Goal: Task Accomplishment & Management: Manage account settings

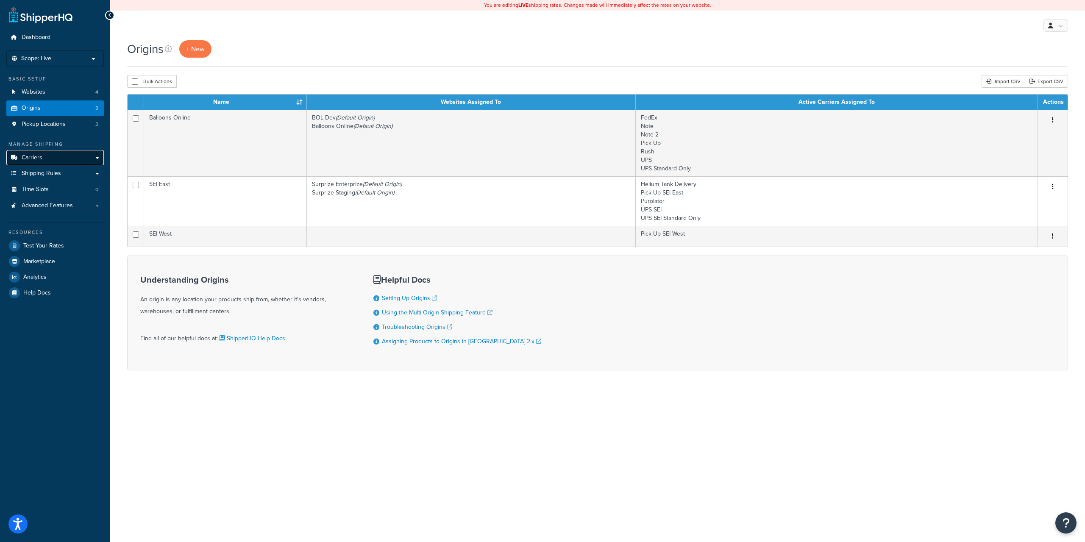
click at [39, 158] on span "Carriers" at bounding box center [32, 157] width 21 height 7
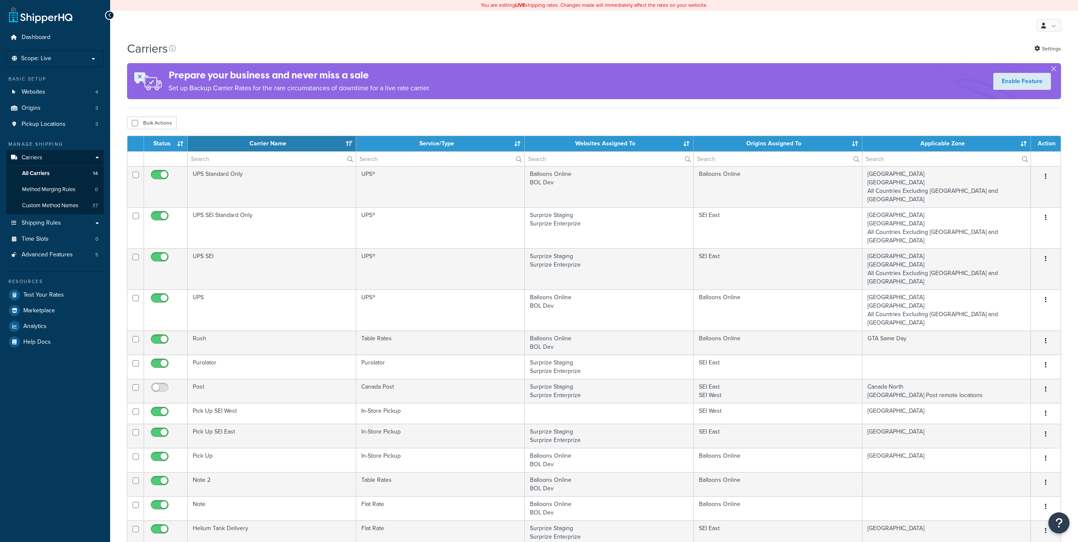
select select "15"
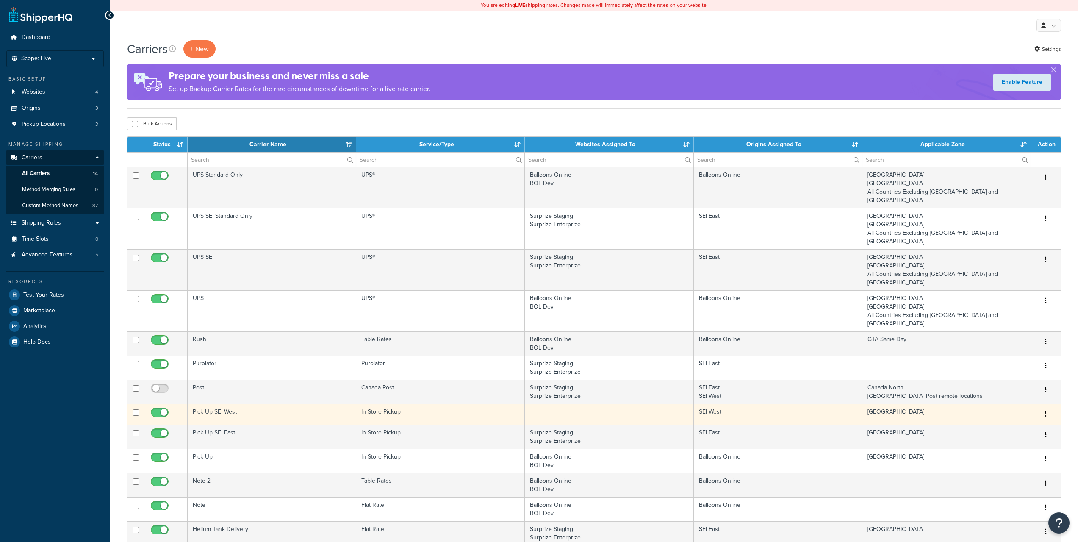
scroll to position [212, 0]
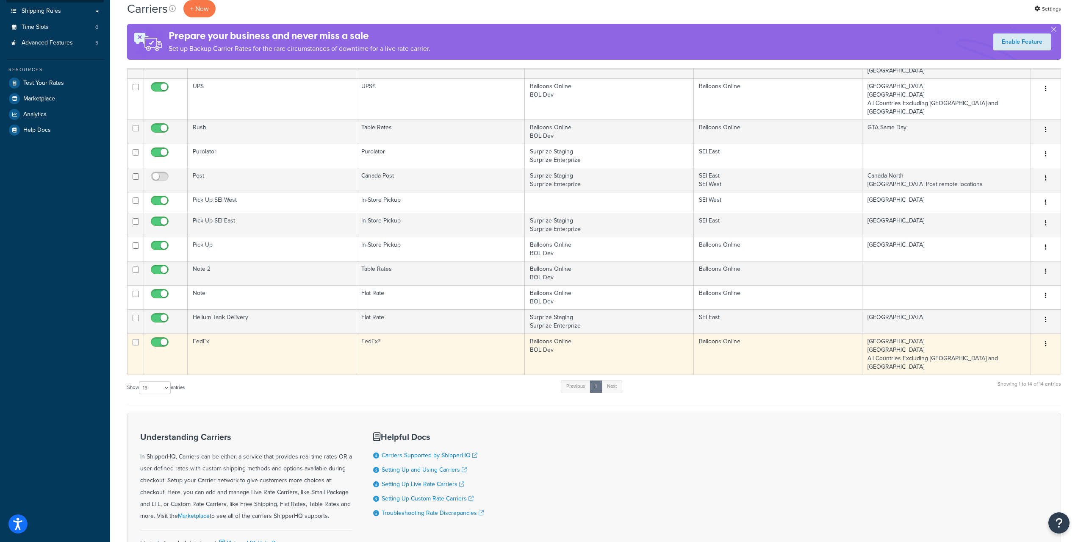
click at [1044, 337] on button "button" at bounding box center [1046, 344] width 12 height 14
click at [1020, 323] on link "Edit" at bounding box center [1011, 327] width 67 height 17
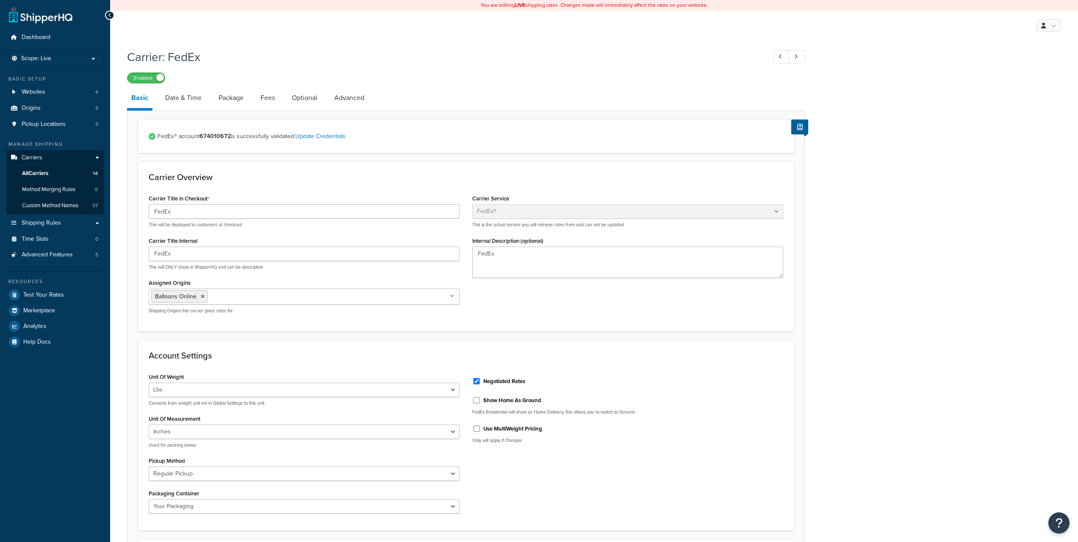
select select "fedEx"
select select "REGULAR_PICKUP"
select select "YOUR_PACKAGING"
click at [186, 98] on link "Date & Time" at bounding box center [183, 98] width 45 height 20
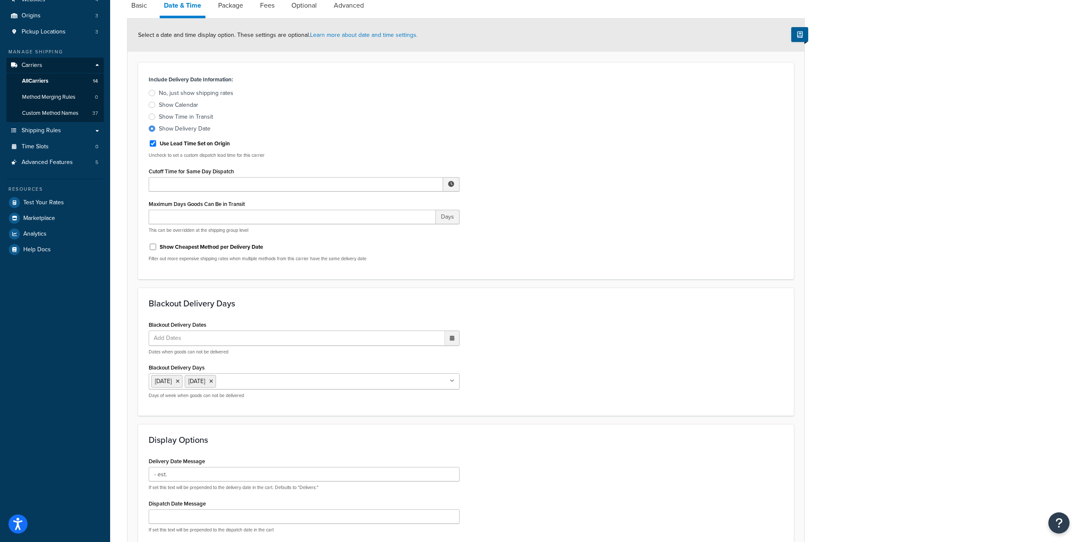
scroll to position [221, 0]
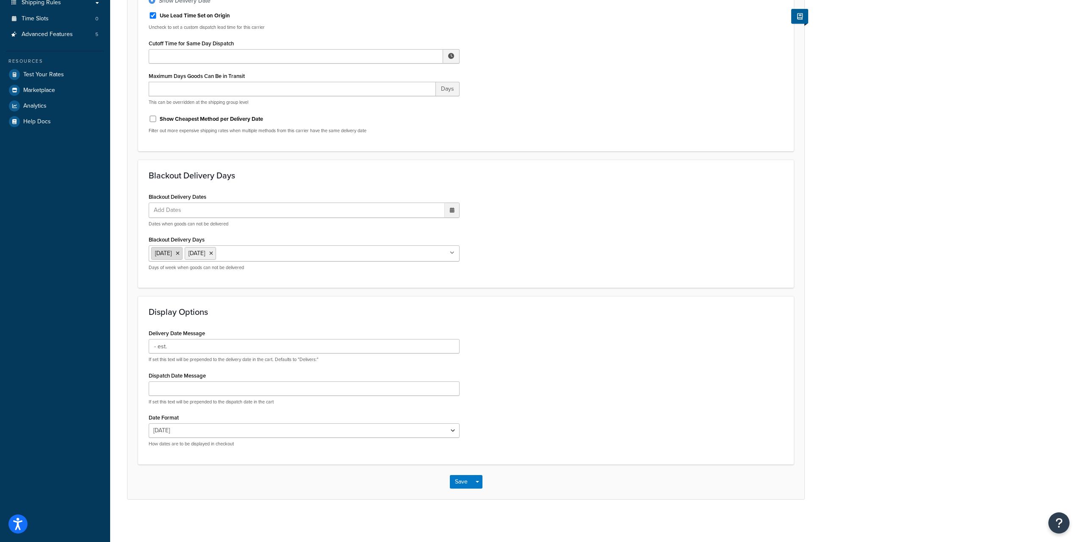
click at [178, 253] on icon at bounding box center [178, 253] width 4 height 5
click at [454, 474] on div "Save Save Dropdown Save and Edit" at bounding box center [466, 481] width 677 height 35
click at [458, 479] on button "Save" at bounding box center [461, 482] width 23 height 14
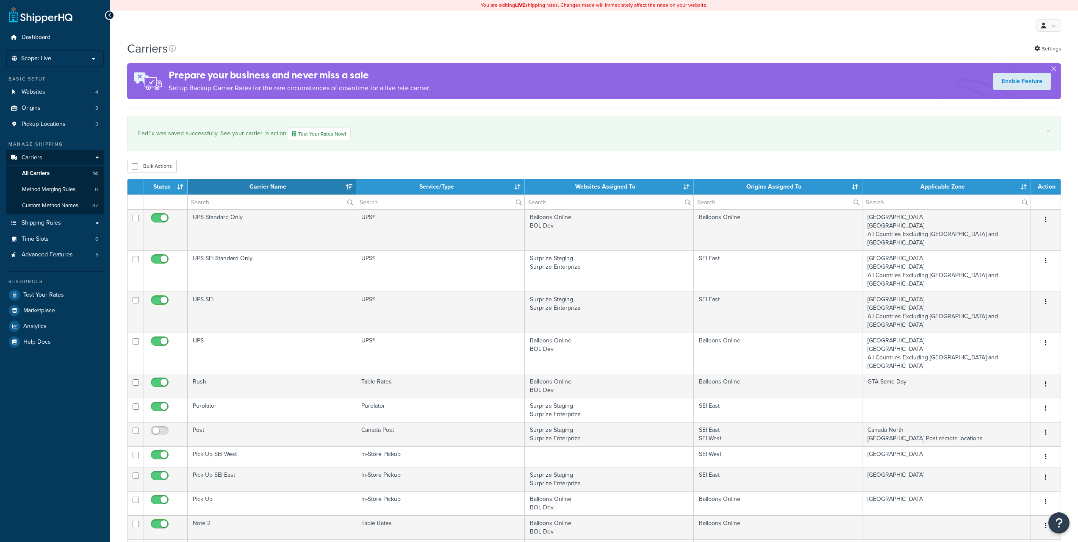
select select "15"
